Goal: Find specific page/section: Find specific page/section

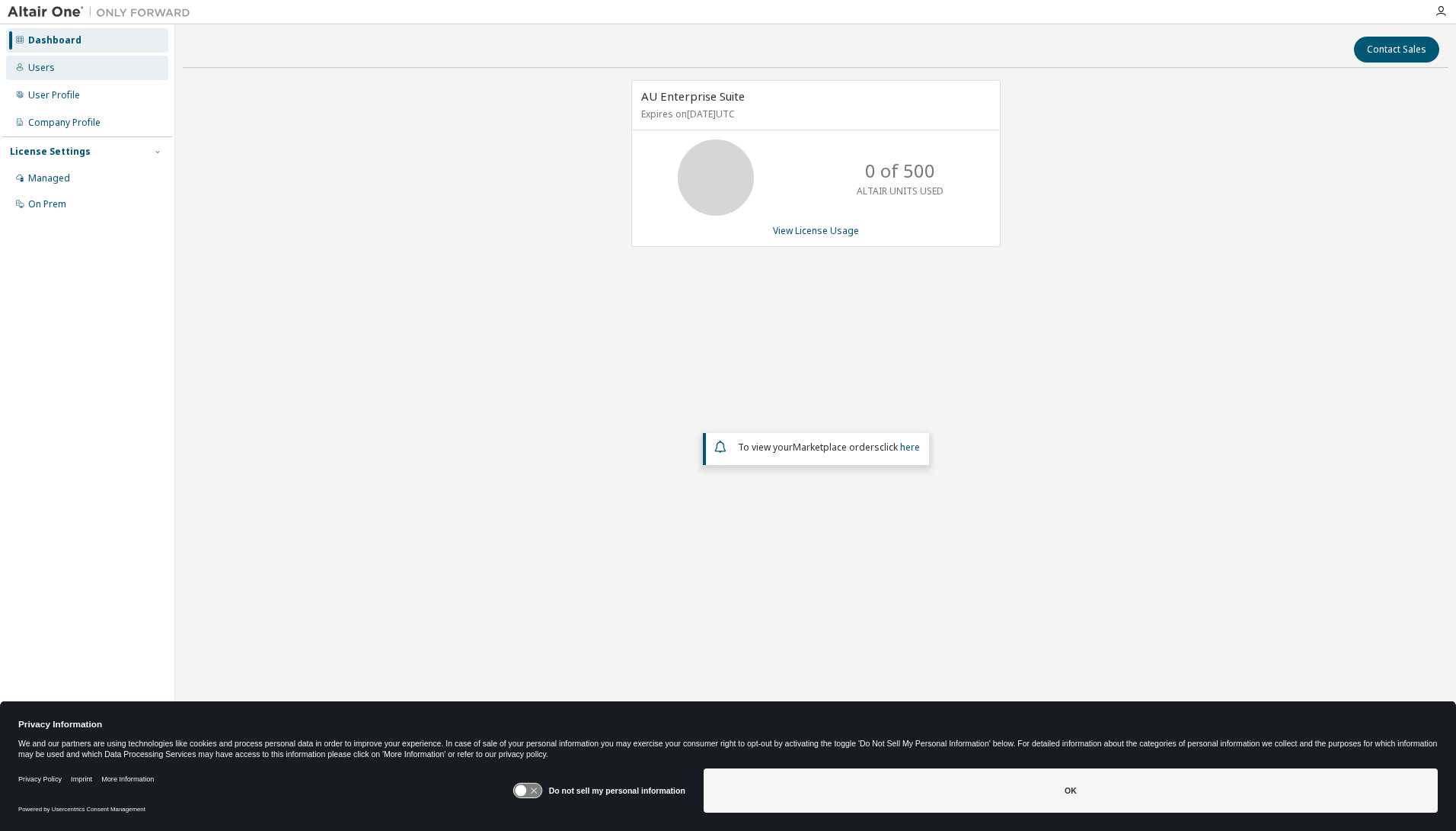
click at [48, 63] on div "Users" at bounding box center [42, 68] width 27 height 13
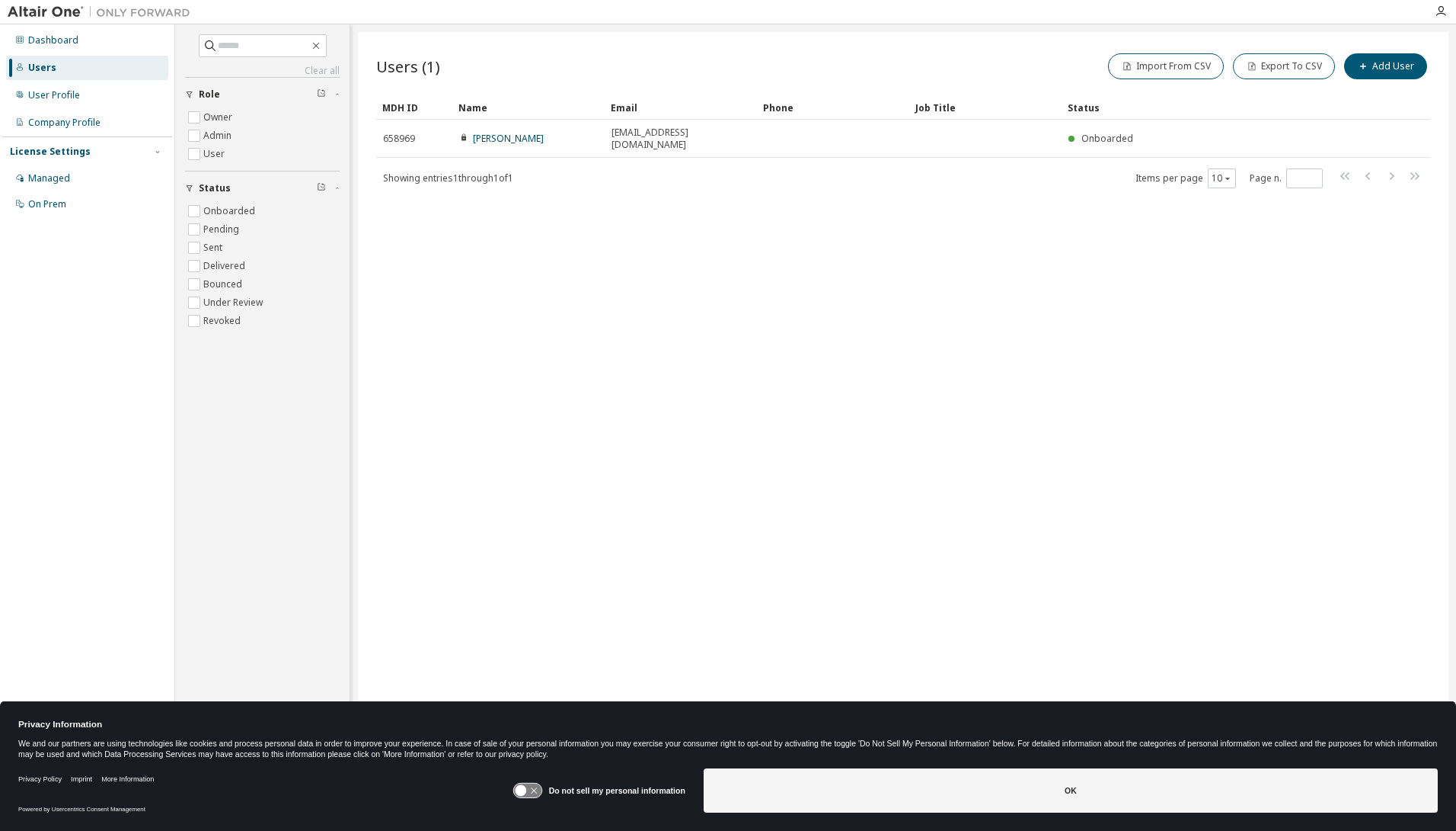
click at [844, 744] on div "We and our partners are using technologies like cookies and process personal da…" at bounding box center [728, 748] width 1419 height 19
